Goal: Transaction & Acquisition: Purchase product/service

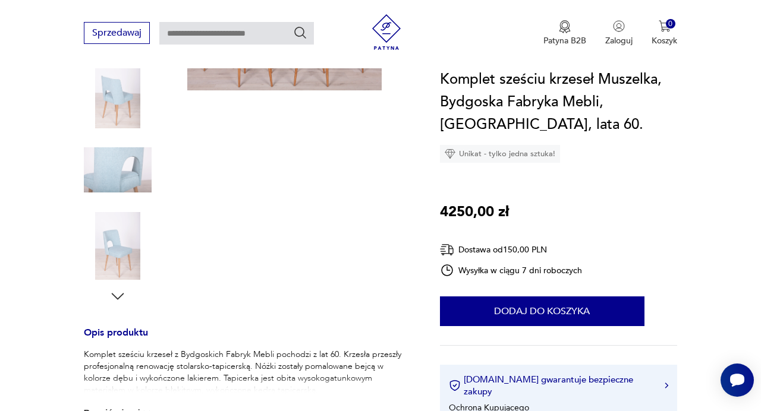
scroll to position [248, 0]
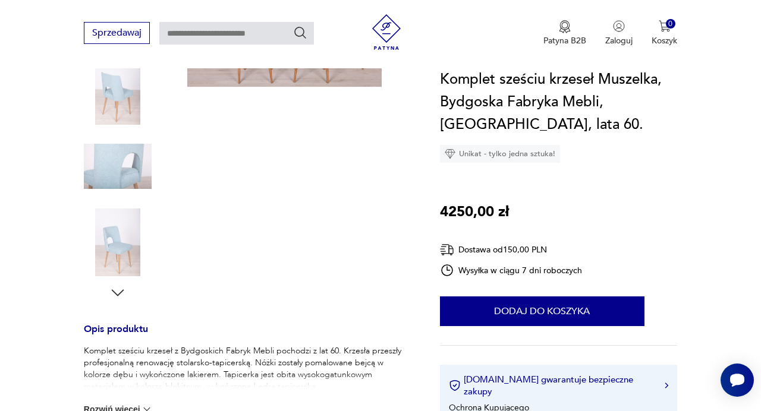
click at [595, 155] on div "Komplet sześciu krzeseł Muszelka, Bydgoska Fabryka Mebli, [GEOGRAPHIC_DATA], la…" at bounding box center [558, 115] width 237 height 95
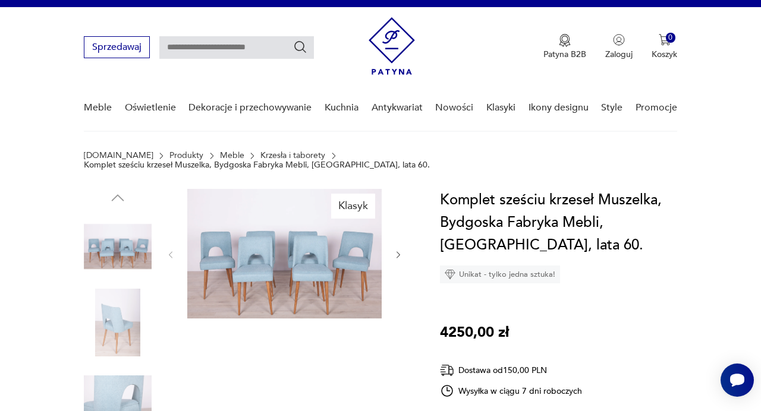
scroll to position [13, 0]
